Goal: Obtain resource: Obtain resource

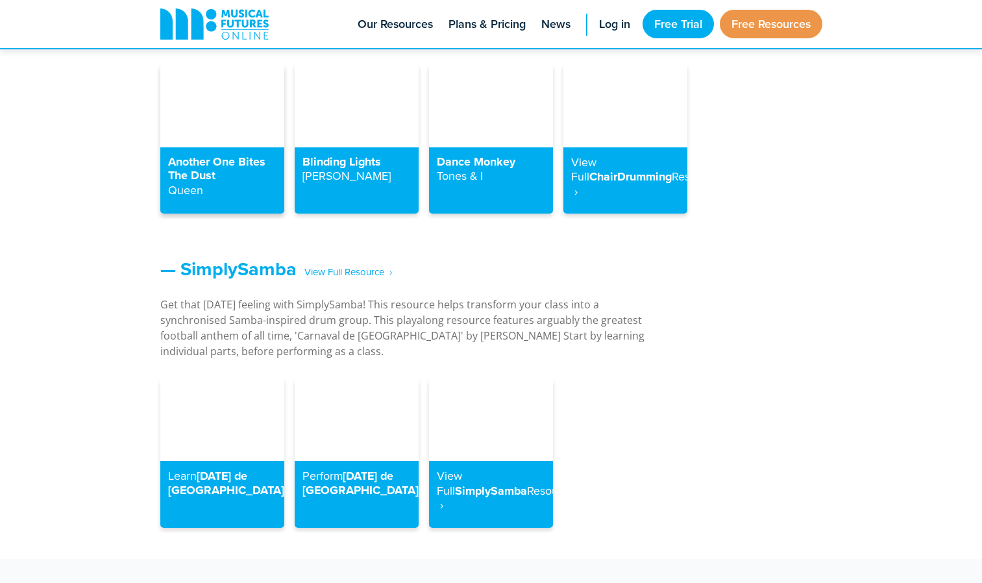
scroll to position [1354, 0]
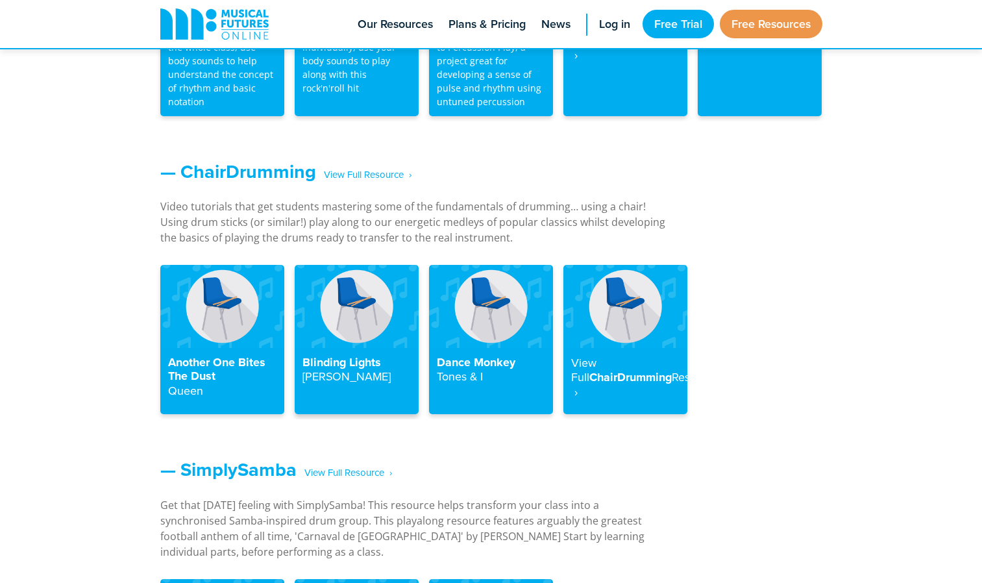
click at [343, 319] on img at bounding box center [357, 306] width 124 height 82
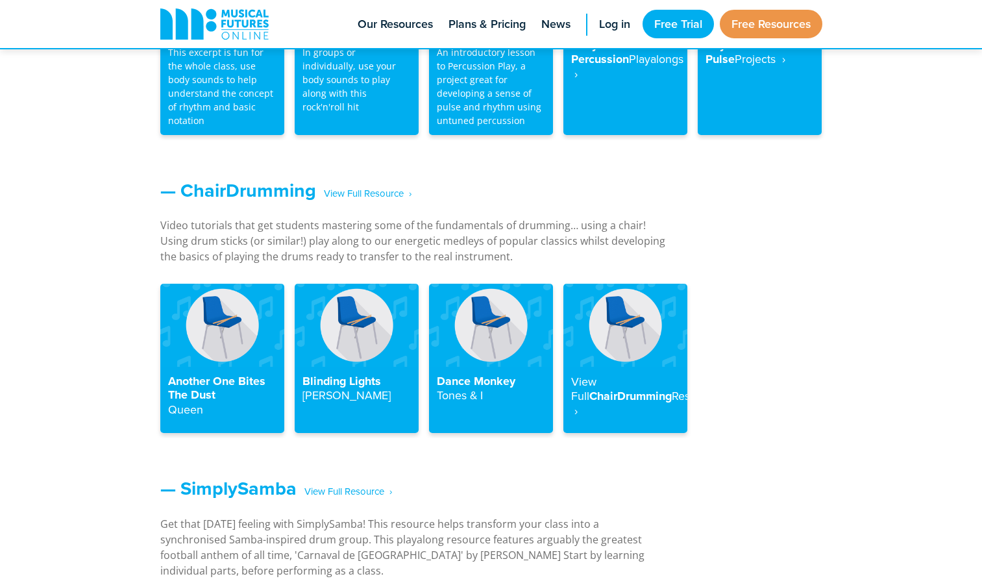
scroll to position [1335, 0]
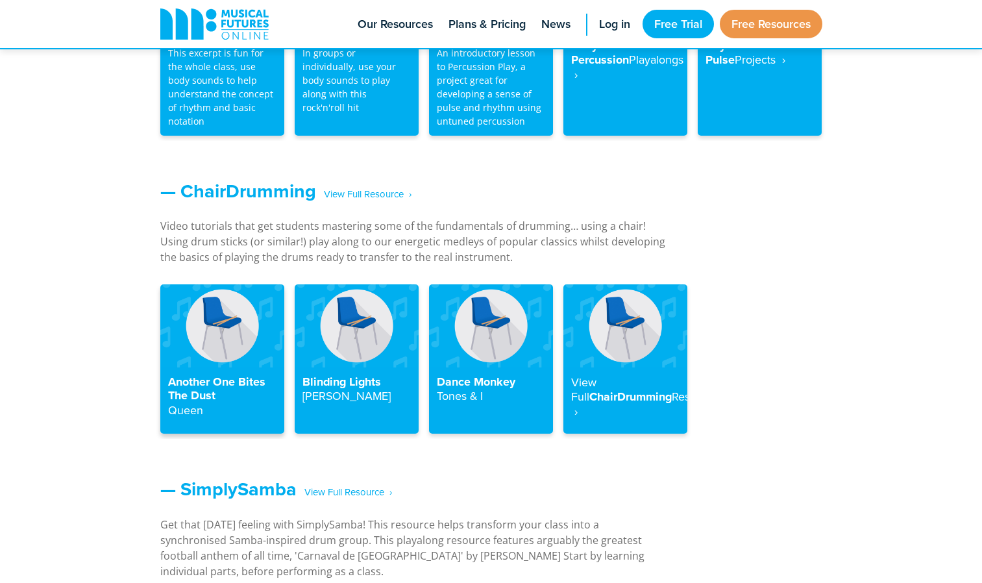
click at [243, 337] on img at bounding box center [222, 325] width 124 height 82
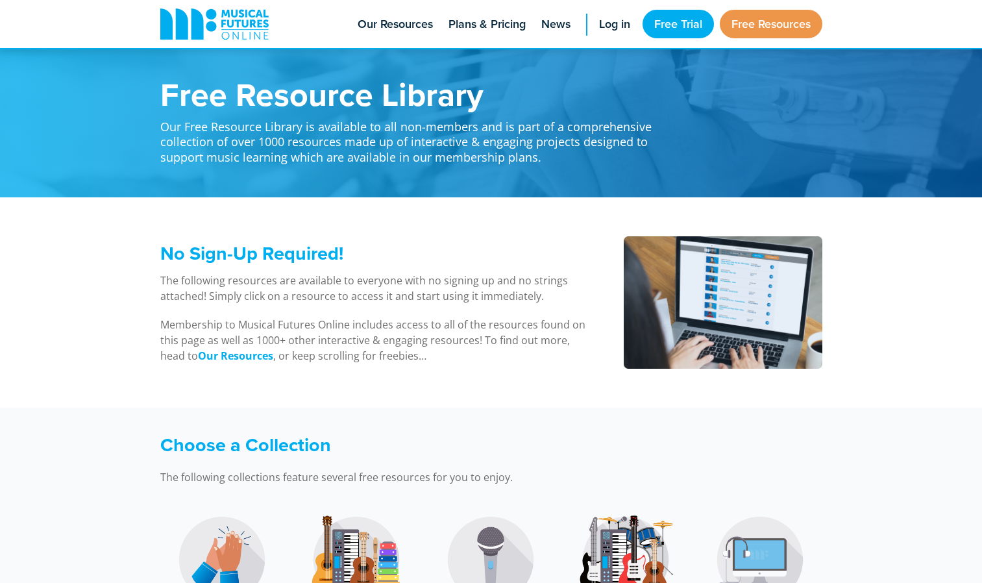
scroll to position [1540, 0]
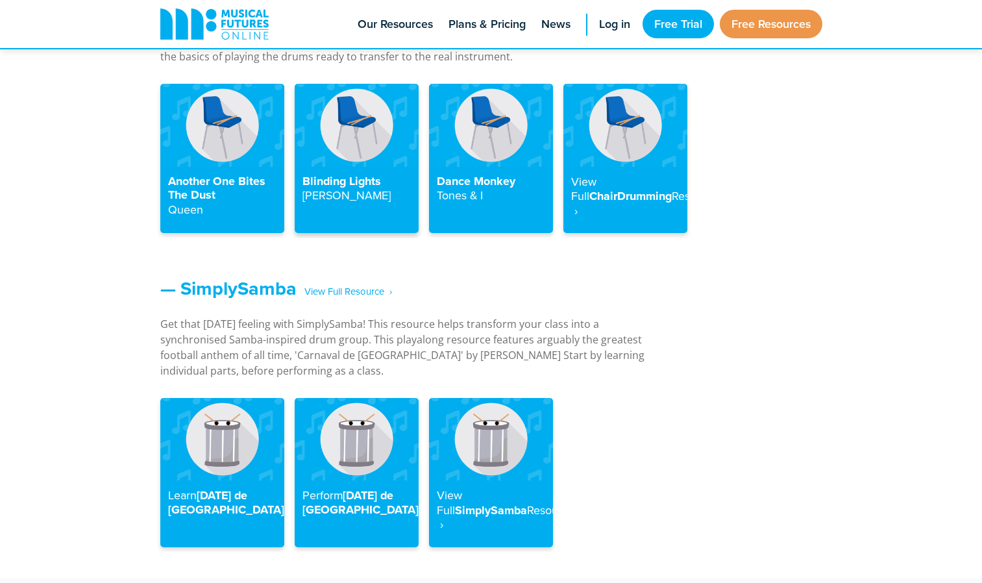
drag, startPoint x: 348, startPoint y: 116, endPoint x: 330, endPoint y: 122, distance: 19.1
click at [330, 122] on img at bounding box center [357, 125] width 124 height 82
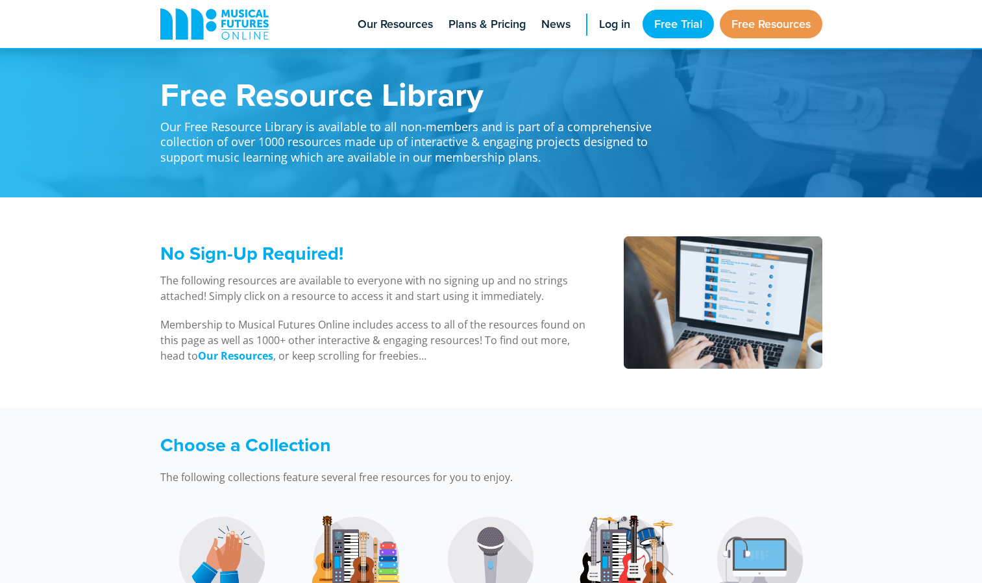
scroll to position [1541, 0]
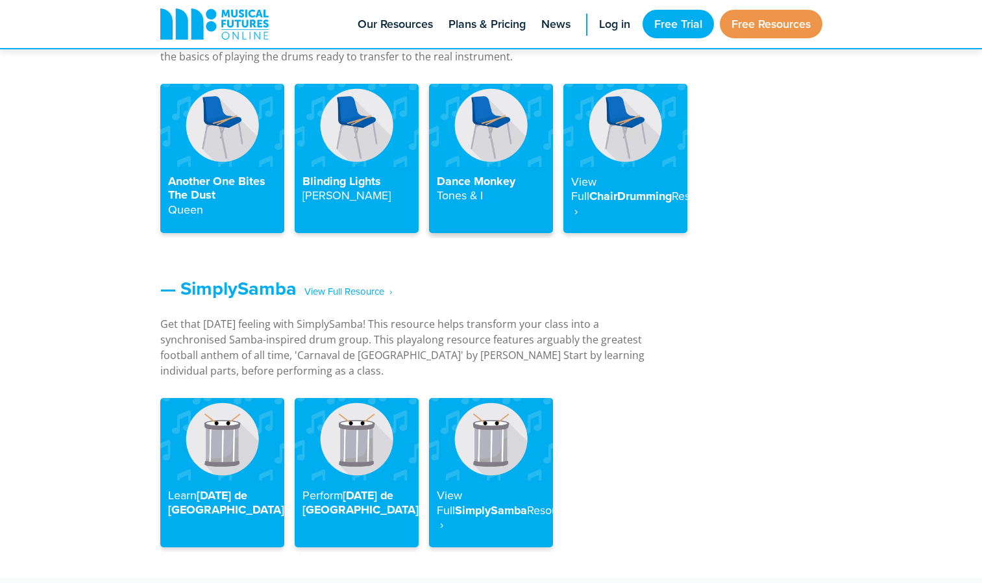
click at [489, 136] on img at bounding box center [491, 125] width 124 height 82
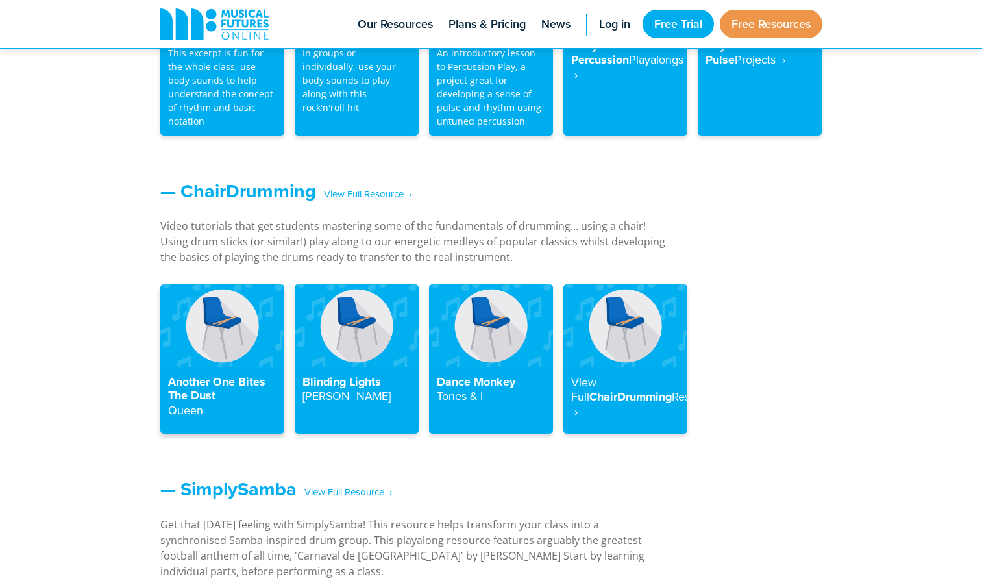
click at [206, 353] on img at bounding box center [222, 325] width 124 height 82
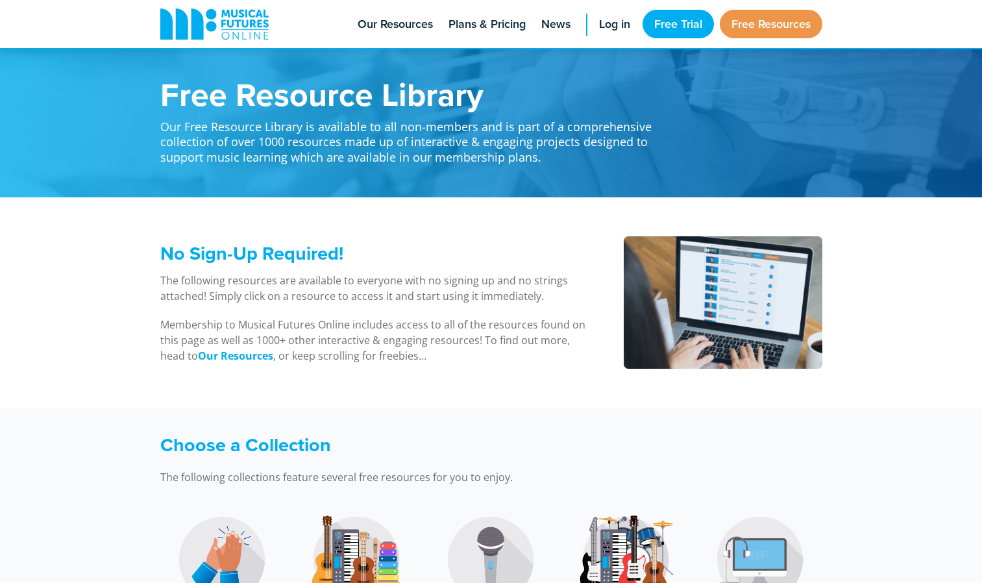
scroll to position [1540, 0]
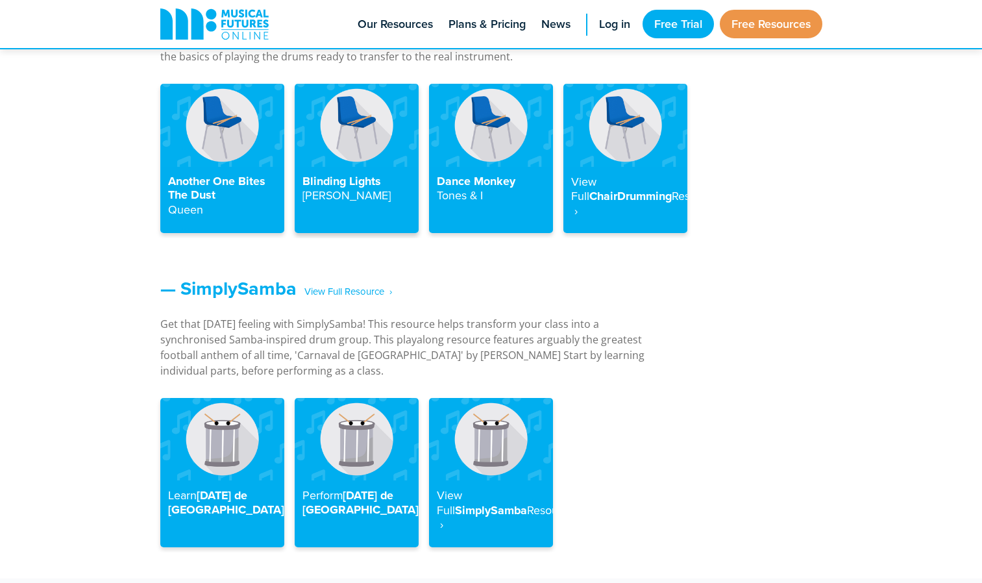
click at [347, 131] on img at bounding box center [357, 125] width 124 height 82
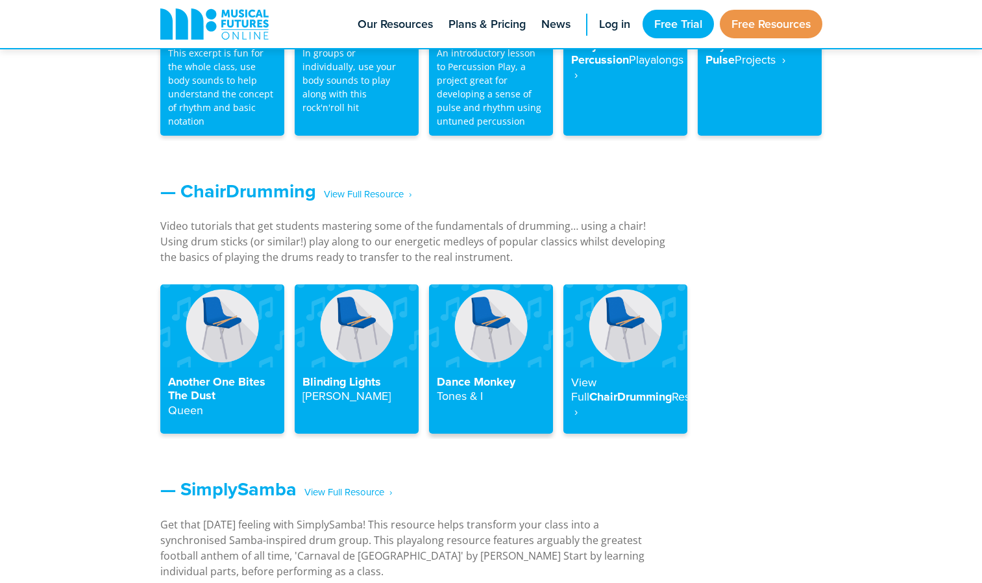
click at [493, 318] on img at bounding box center [491, 325] width 124 height 82
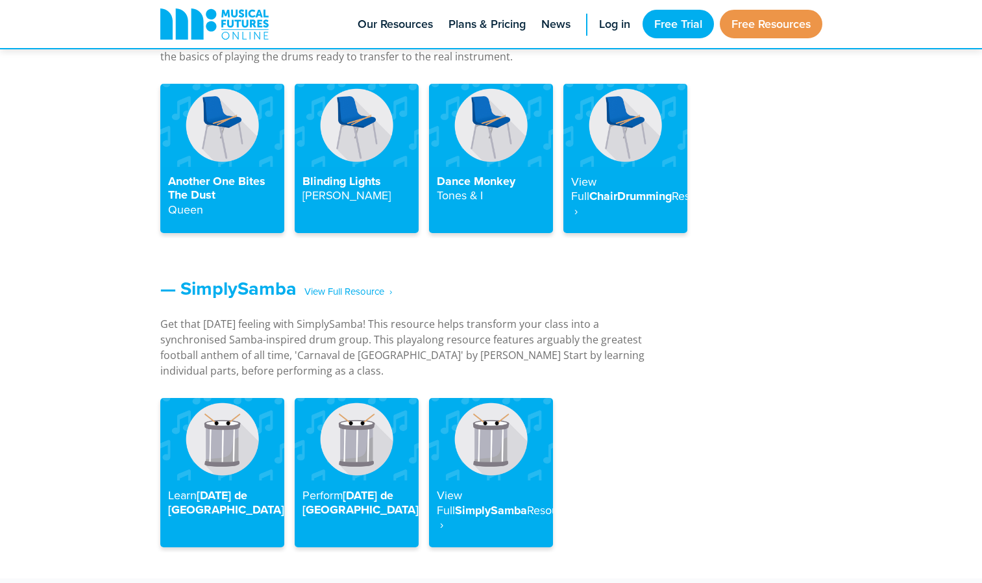
scroll to position [1335, 0]
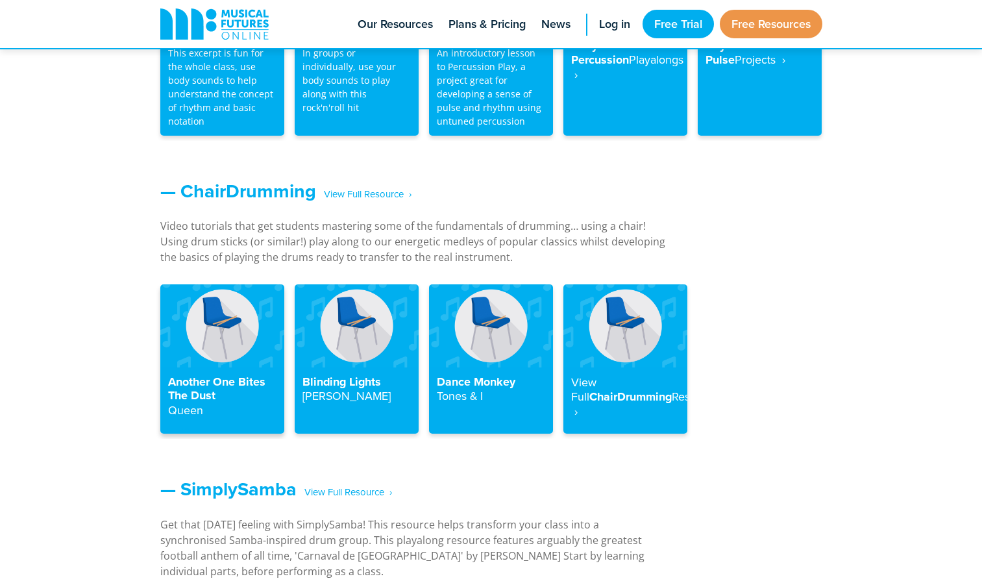
click at [216, 342] on img at bounding box center [222, 325] width 124 height 82
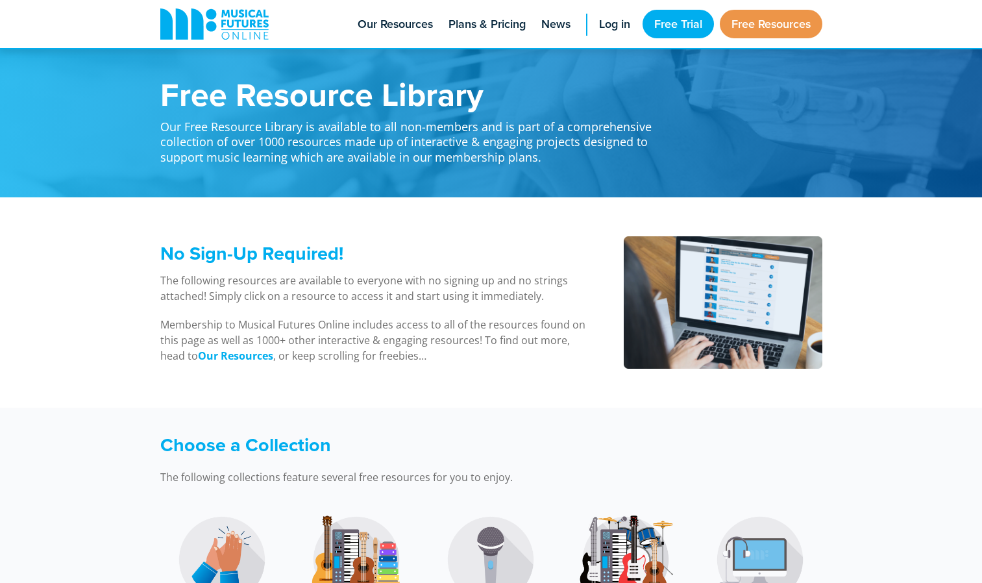
scroll to position [1541, 0]
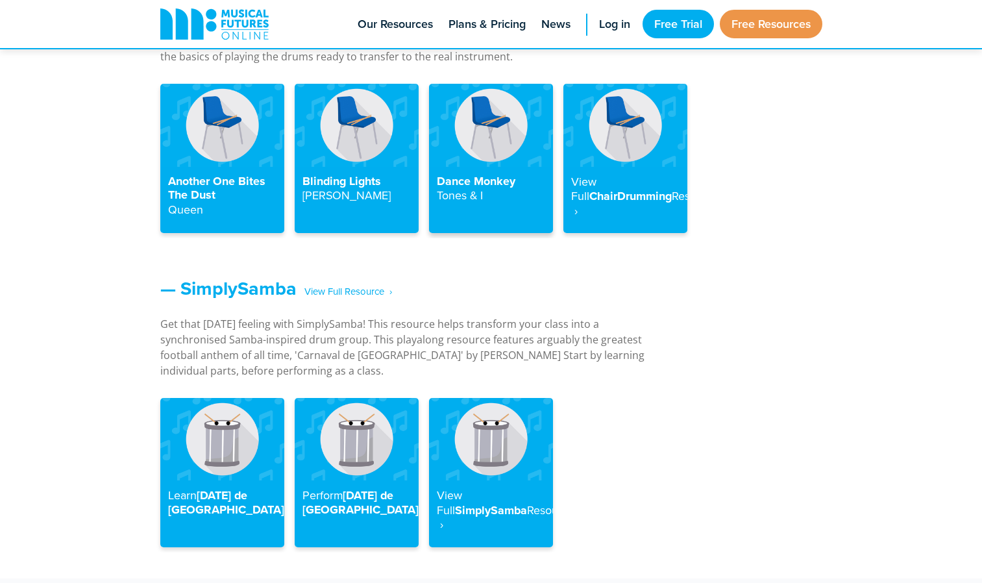
click at [480, 164] on img at bounding box center [491, 125] width 124 height 82
